Goal: Use online tool/utility: Utilize a website feature to perform a specific function

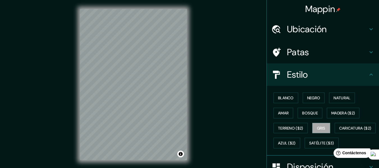
click at [79, 85] on div "© Mapbox © OpenStreetMap Improve this map" at bounding box center [133, 84] width 125 height 169
click at [278, 100] on font "Blanco" at bounding box center [286, 97] width 16 height 5
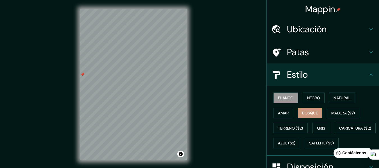
click at [305, 111] on font "Bosque" at bounding box center [310, 113] width 16 height 5
click at [287, 108] on button "Amar" at bounding box center [284, 113] width 20 height 11
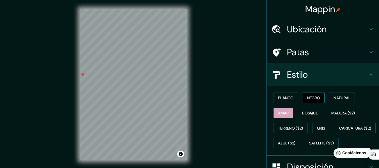
click at [311, 95] on font "Negro" at bounding box center [313, 97] width 13 height 7
click at [346, 96] on font "Natural" at bounding box center [342, 97] width 17 height 5
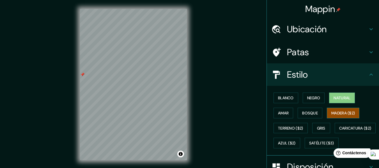
click at [336, 114] on font "Madera ($2)" at bounding box center [344, 113] width 24 height 5
click at [317, 128] on font "Gris" at bounding box center [321, 128] width 8 height 5
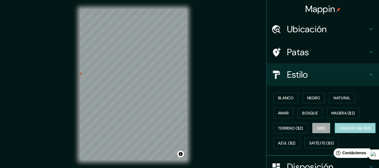
click at [339, 131] on font "Caricatura ($2)" at bounding box center [355, 128] width 32 height 5
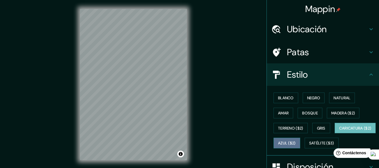
click at [296, 141] on font "Azul ($2)" at bounding box center [287, 143] width 18 height 5
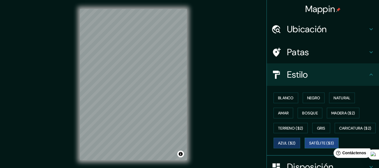
click at [305, 149] on button "Satélite ($3)" at bounding box center [322, 143] width 34 height 11
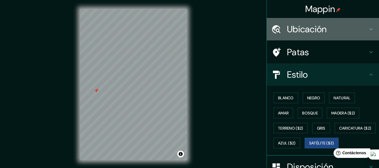
click at [326, 25] on h4 "Ubicación" at bounding box center [327, 29] width 81 height 11
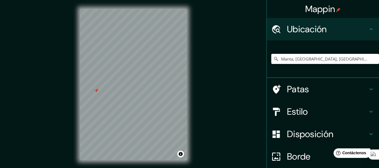
click at [300, 93] on font "Patas" at bounding box center [298, 89] width 22 height 12
click at [299, 88] on div "Patas" at bounding box center [323, 89] width 112 height 22
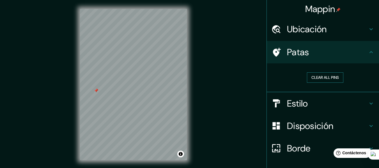
click at [316, 76] on button "Clear all pins" at bounding box center [325, 77] width 36 height 10
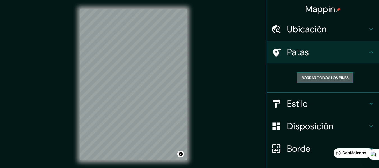
click at [317, 76] on font "Borrar todos los pines" at bounding box center [325, 77] width 47 height 5
click at [300, 54] on font "Patas" at bounding box center [298, 52] width 22 height 12
